Goal: Task Accomplishment & Management: Use online tool/utility

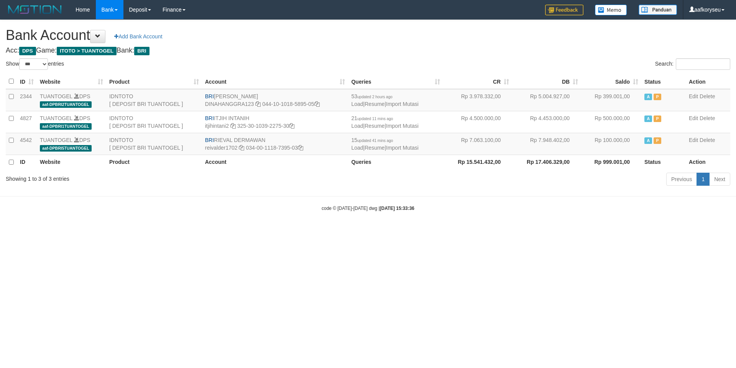
select select "***"
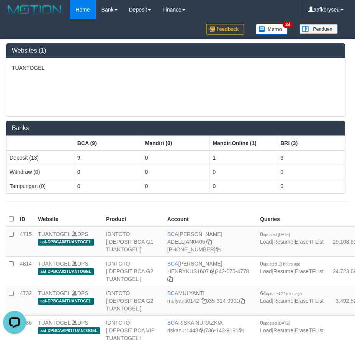
click at [220, 70] on p "TUANTOGEL" at bounding box center [176, 68] width 328 height 8
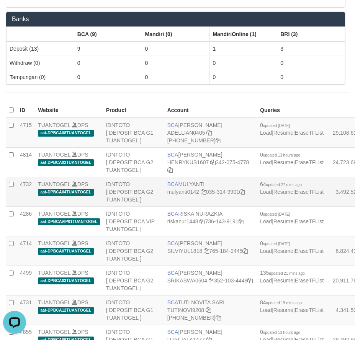
scroll to position [153, 0]
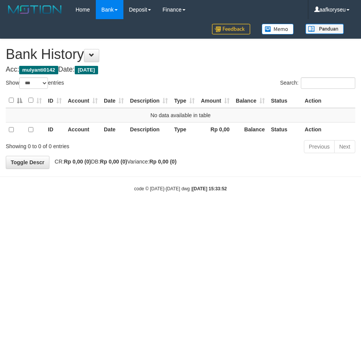
select select "***"
click at [98, 58] on button at bounding box center [91, 55] width 15 height 13
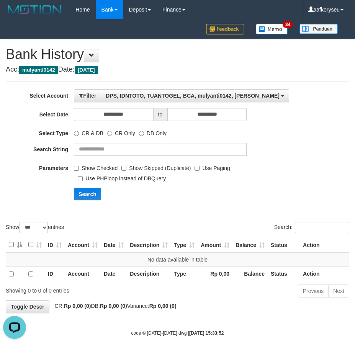
click at [77, 177] on div "Show Checked Show Skipped (Duplicate) Use Paging Use PHPloop instead of DBQuery" at bounding box center [160, 172] width 173 height 21
click at [83, 179] on label "Use PHPloop instead of DBQuery" at bounding box center [122, 177] width 88 height 10
click at [86, 194] on button "Search" at bounding box center [87, 194] width 27 height 12
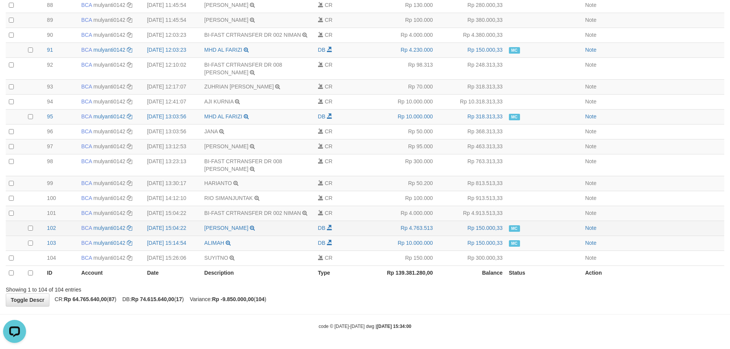
scroll to position [1467, 0]
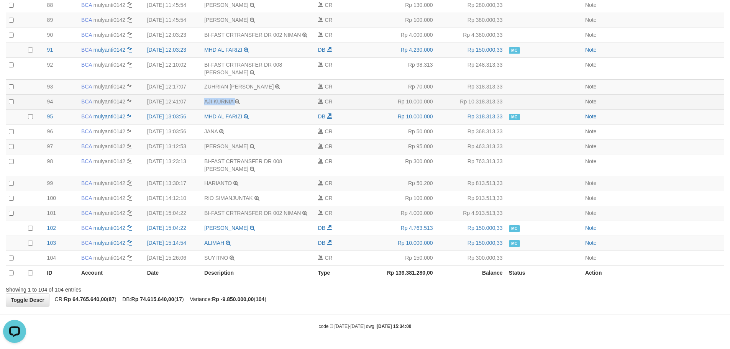
copy td "AJI KURNIA"
drag, startPoint x: 207, startPoint y: 95, endPoint x: 241, endPoint y: 96, distance: 34.1
click at [241, 96] on td "AJI KURNIA TRSF E-BANKING CR 3108/FTSCY/WS95031 10000000.00AJI KURNIA" at bounding box center [258, 101] width 114 height 15
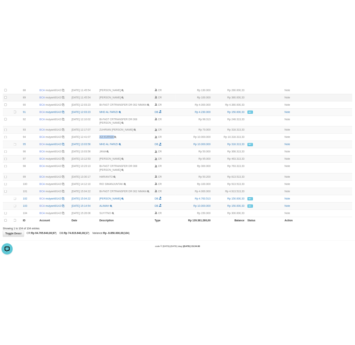
scroll to position [2950, 0]
